Goal: Submit feedback/report problem

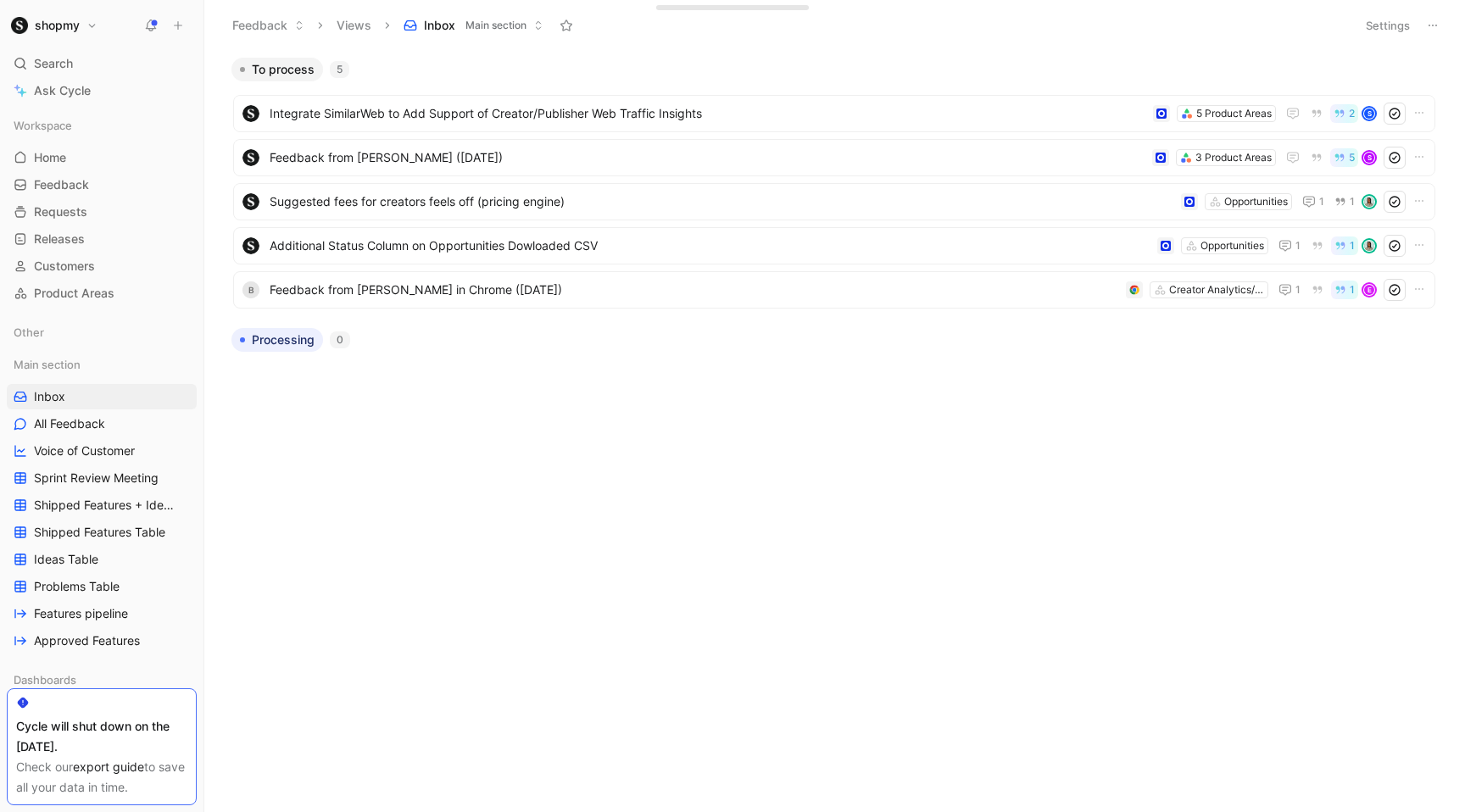
click at [180, 17] on button at bounding box center [178, 26] width 24 height 24
click at [179, 20] on icon at bounding box center [177, 25] width 12 height 12
click at [178, 27] on icon at bounding box center [177, 25] width 12 height 12
click at [180, 25] on icon at bounding box center [177, 25] width 12 height 12
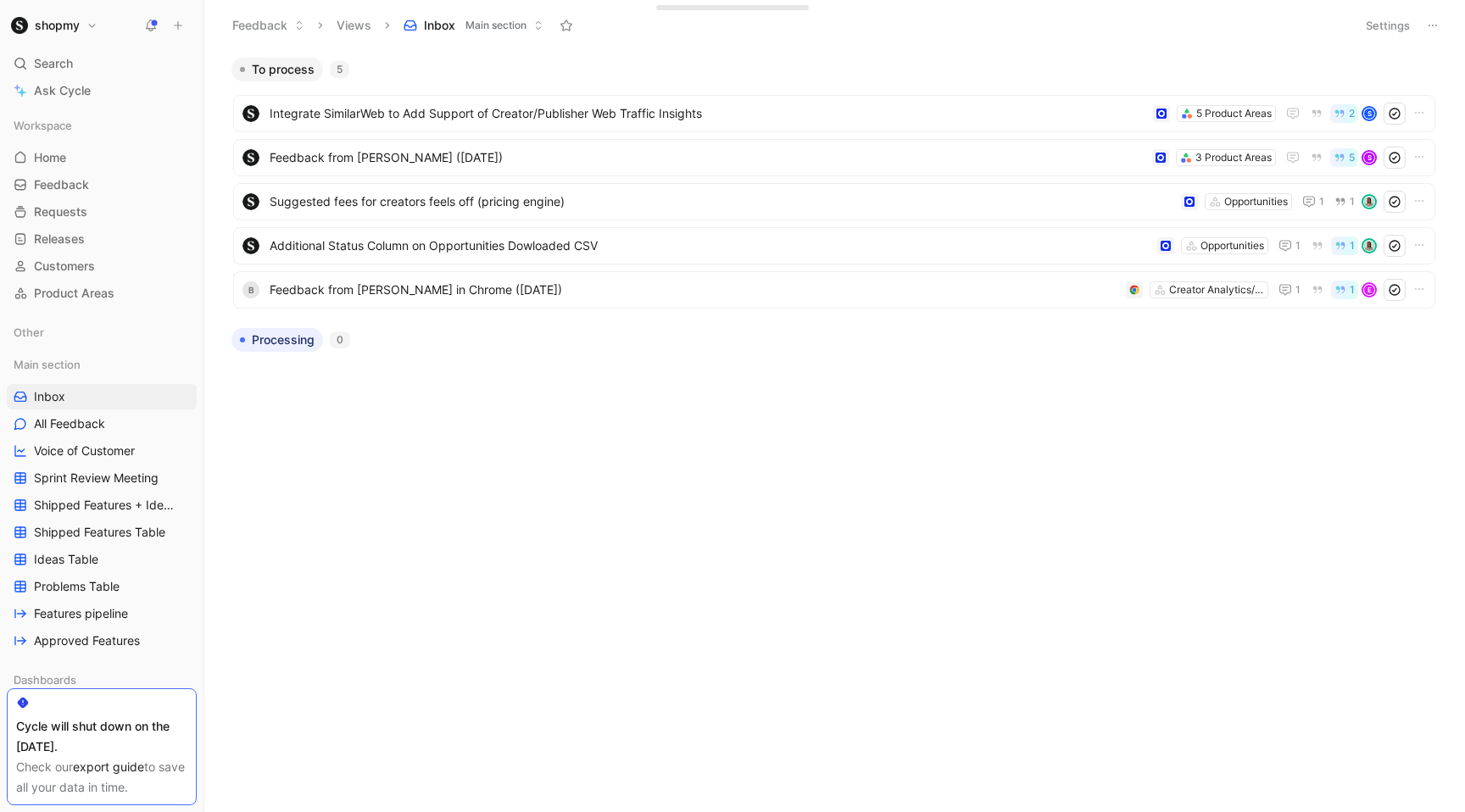
click at [178, 25] on use at bounding box center [178, 26] width 7 height 7
click at [229, 41] on button "New feedback c" at bounding box center [292, 32] width 181 height 29
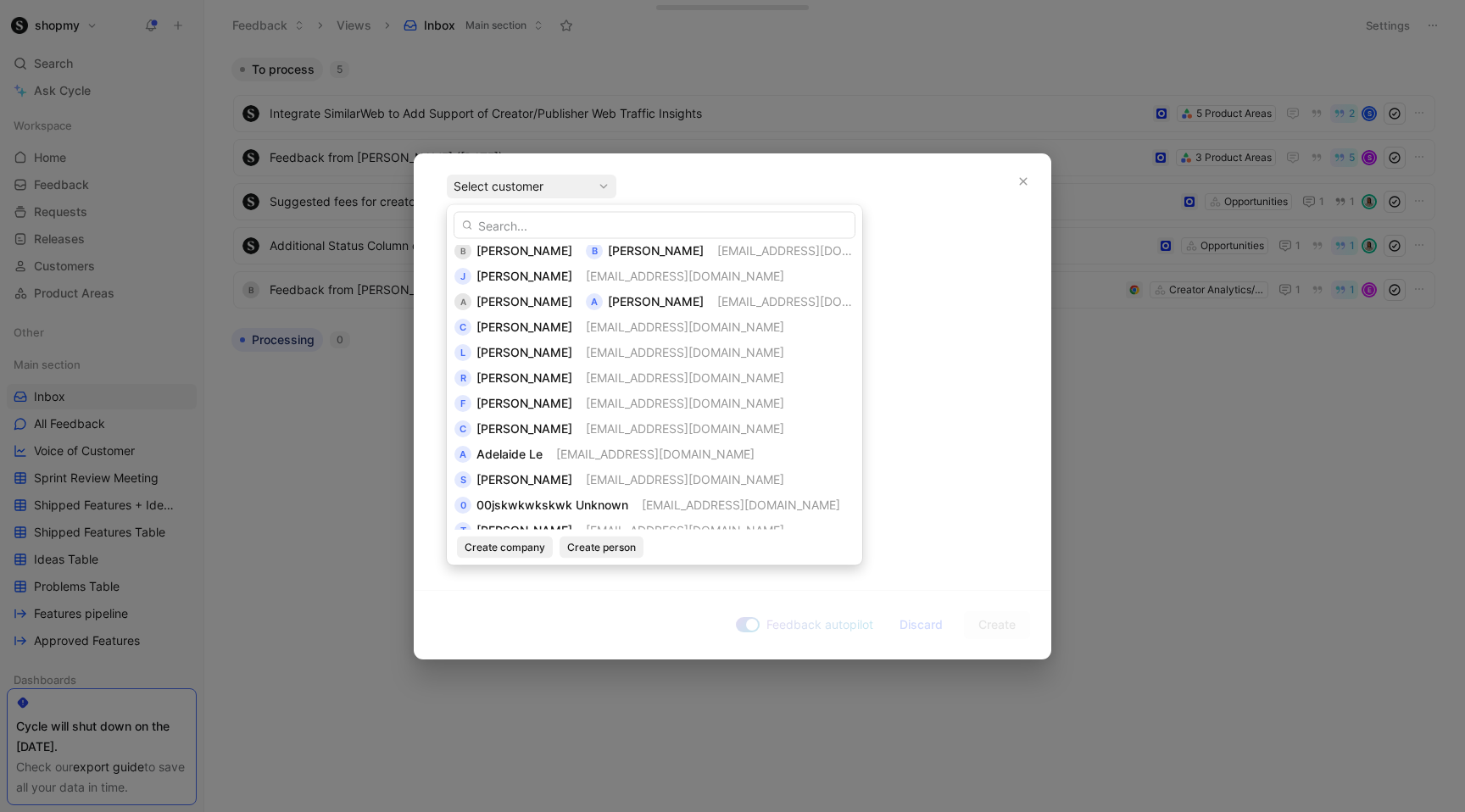
scroll to position [72, 0]
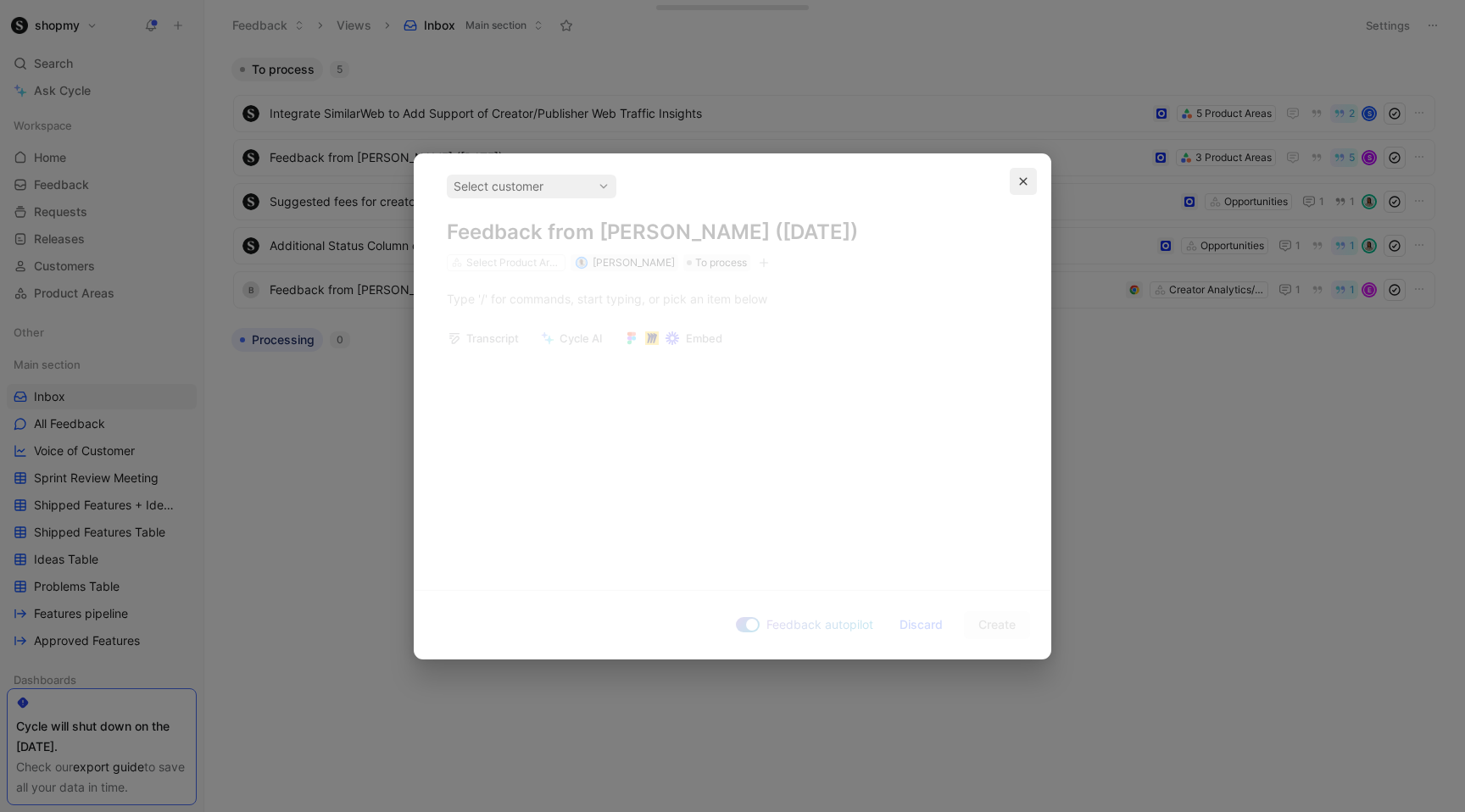
click at [1015, 186] on button "button" at bounding box center [1023, 182] width 27 height 27
